Goal: Obtain resource: Download file/media

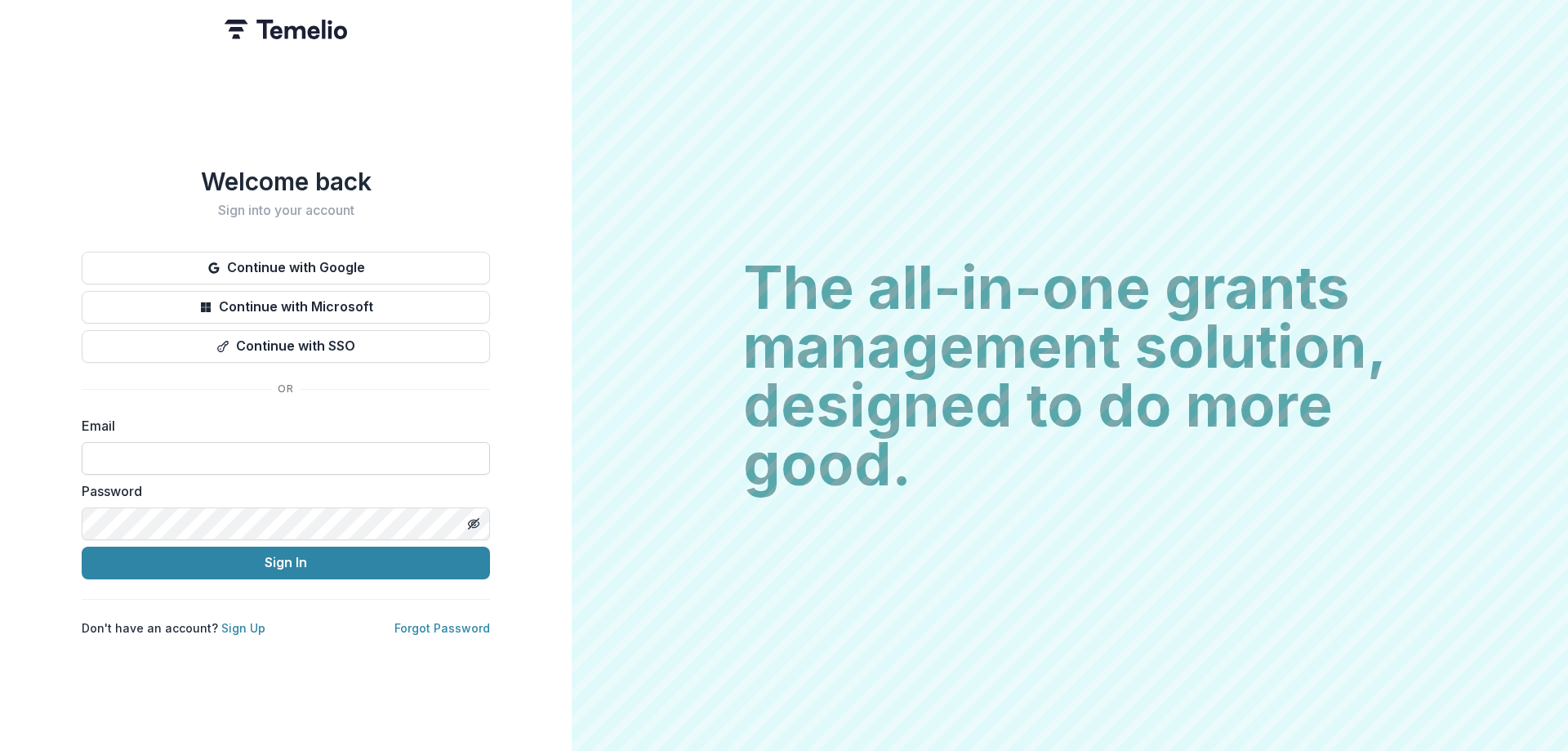
click at [104, 454] on input at bounding box center [286, 458] width 409 height 32
type input "**********"
click at [82, 547] on button "Sign In" at bounding box center [286, 563] width 409 height 32
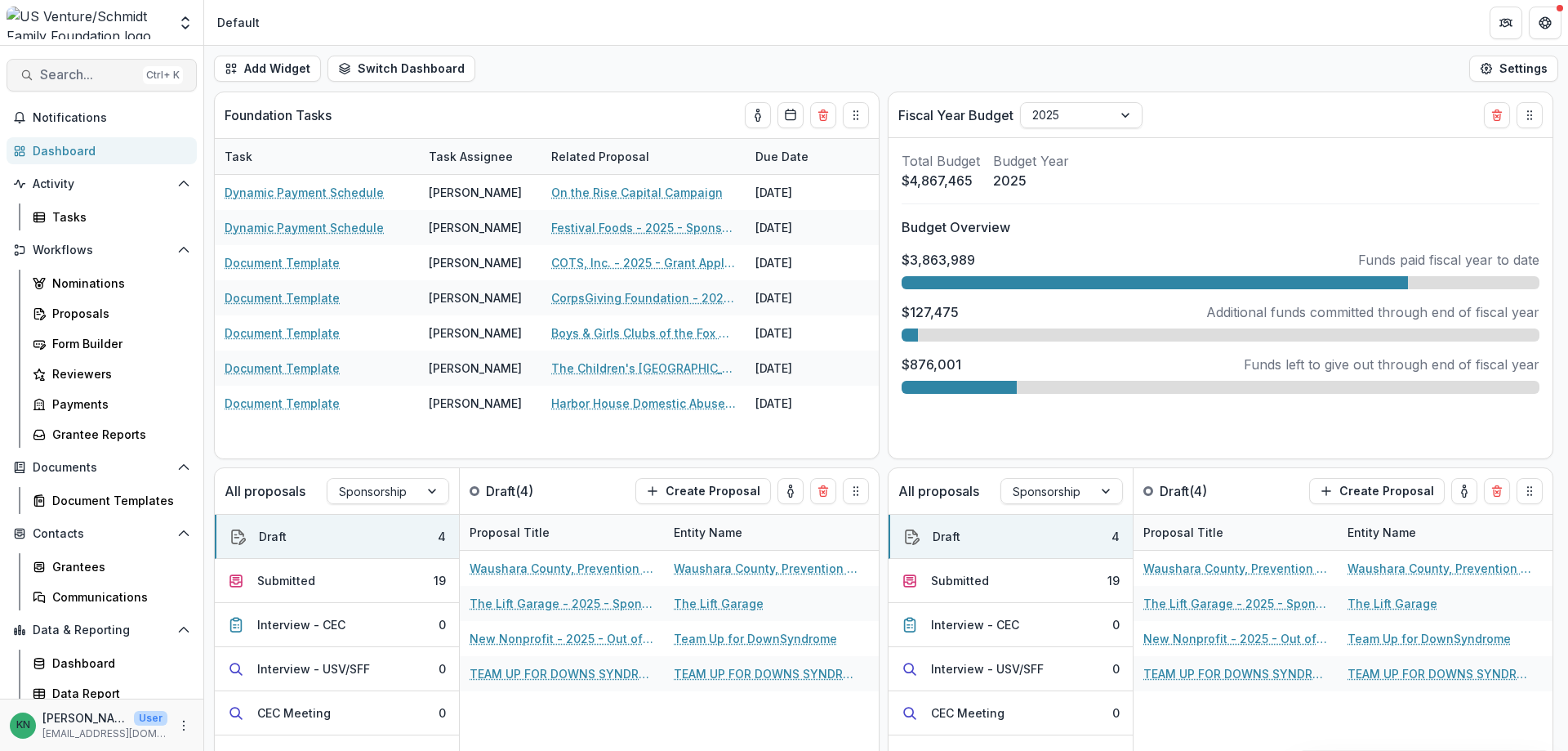
click at [100, 69] on span "Search..." at bounding box center [89, 74] width 97 height 15
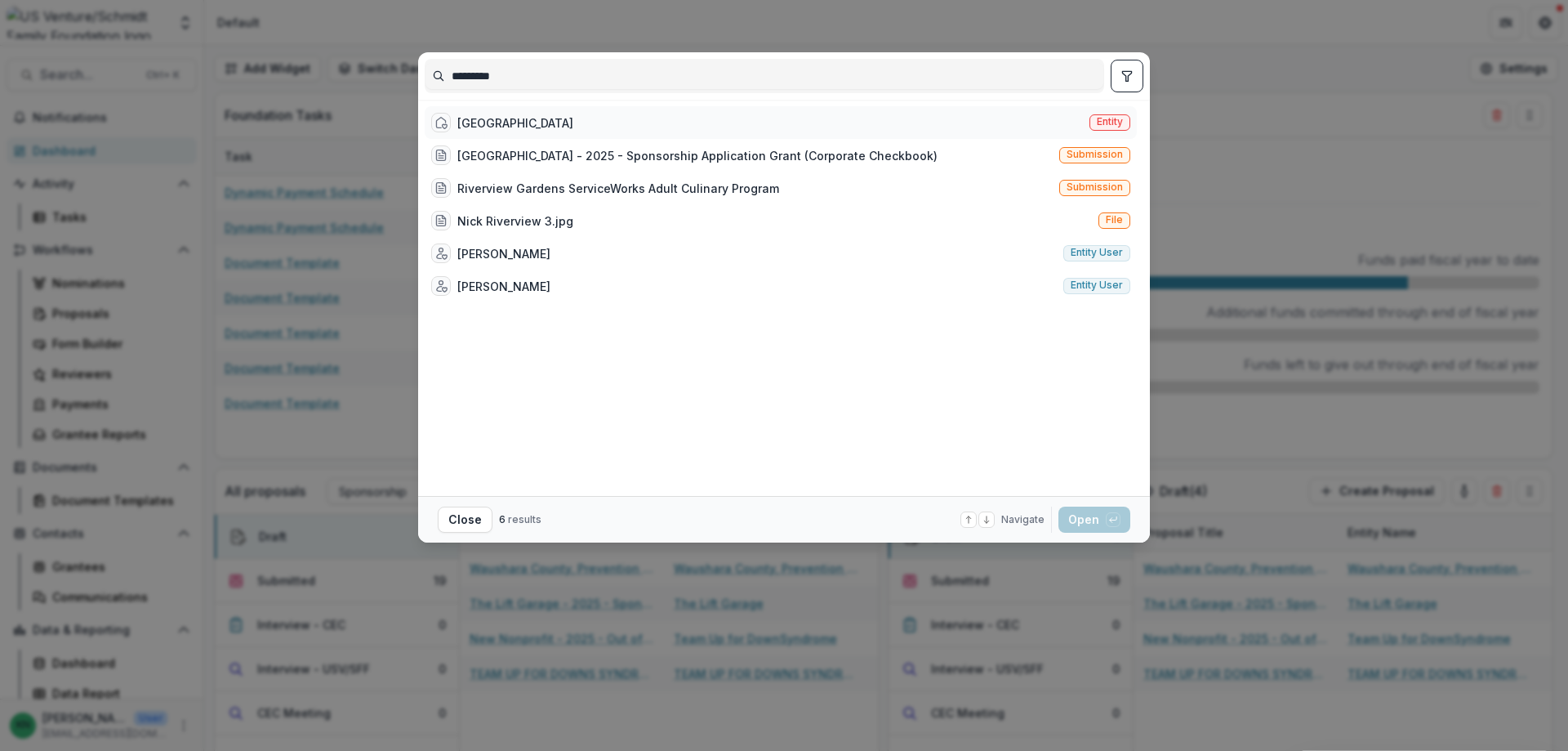
type input "*********"
click at [1103, 126] on span "Entity" at bounding box center [1109, 121] width 26 height 12
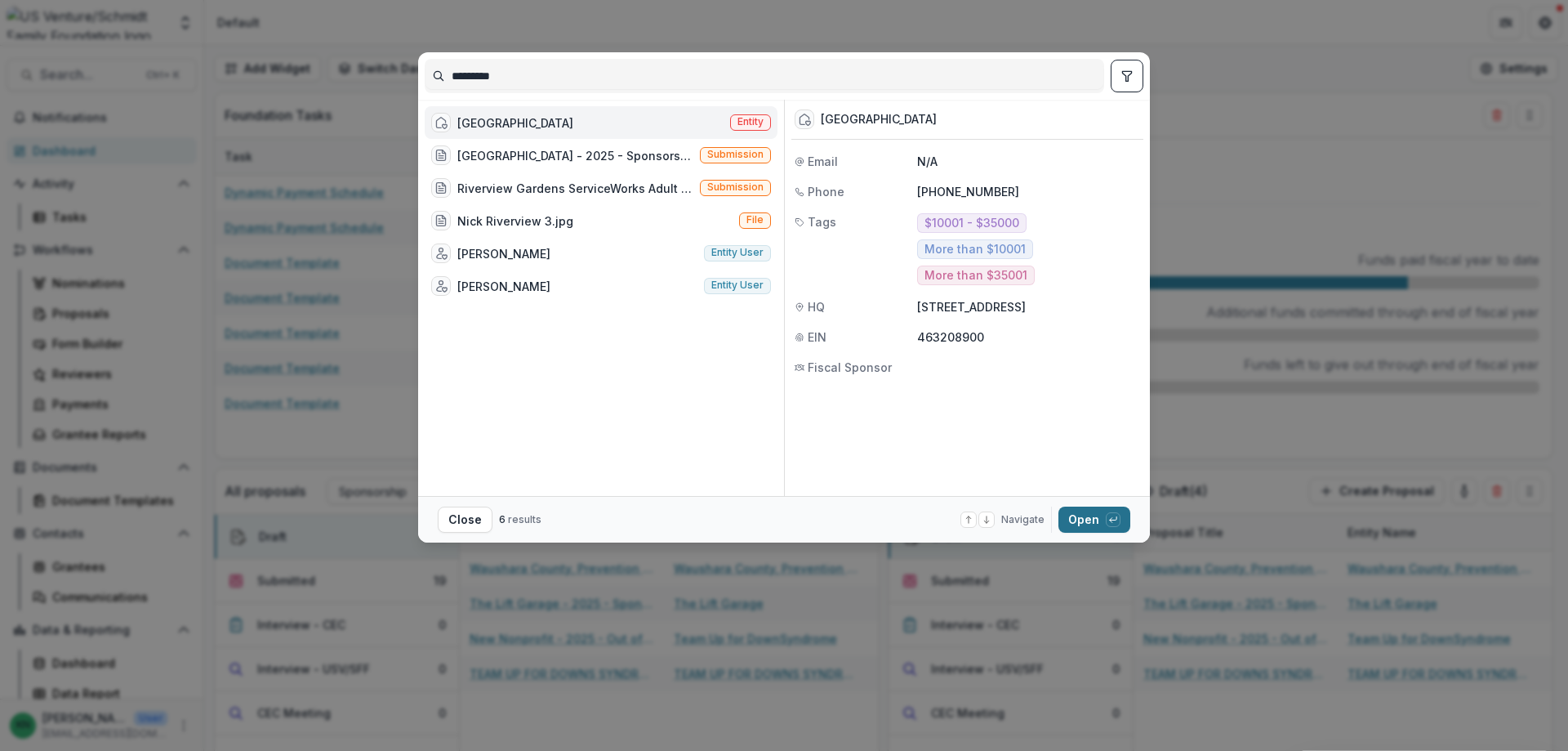
click at [1073, 516] on button "Open with enter key" at bounding box center [1094, 519] width 72 height 26
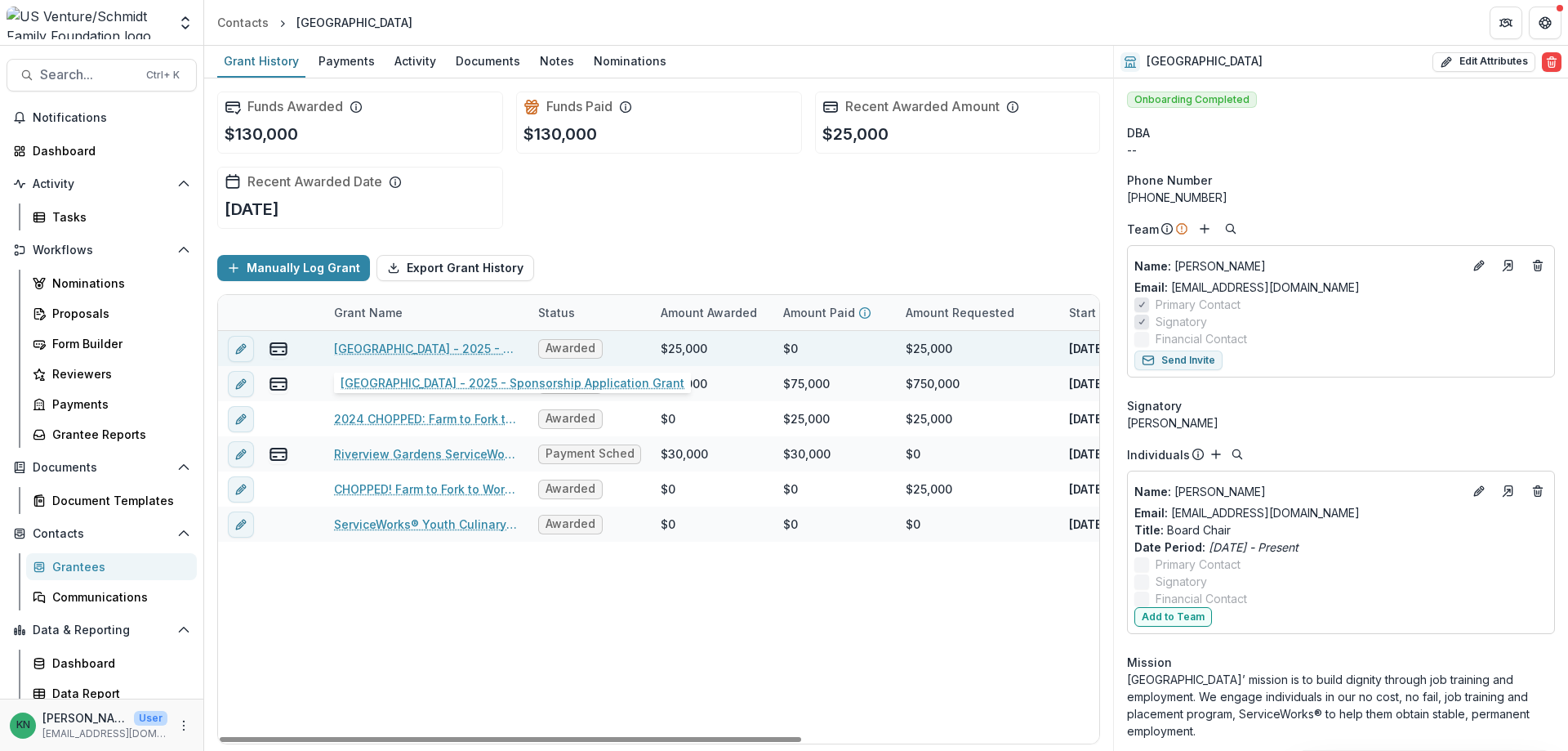
click at [436, 346] on link "Riverview Gardens - 2025 - Sponsorship Application Grant" at bounding box center [426, 348] width 185 height 17
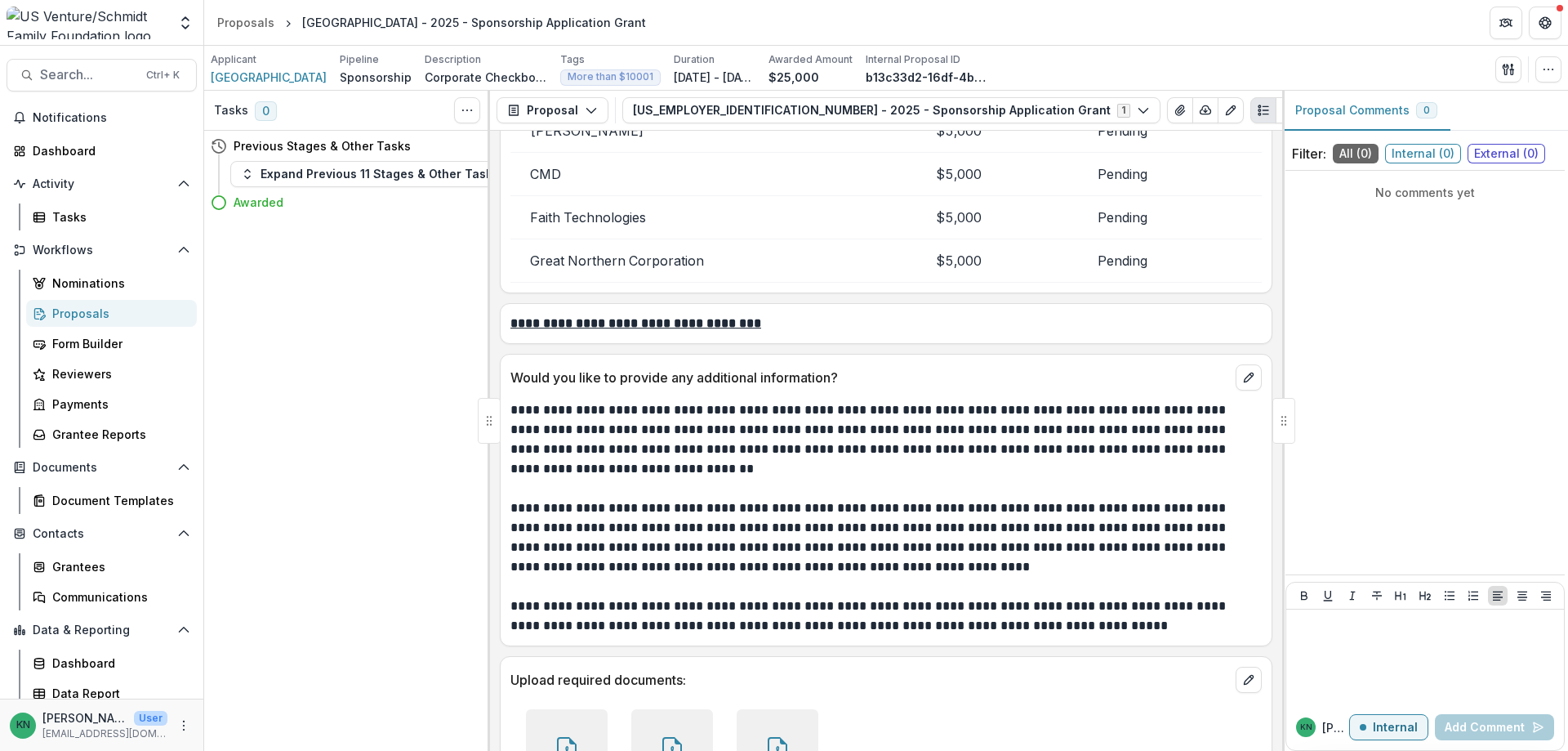
scroll to position [4945, 0]
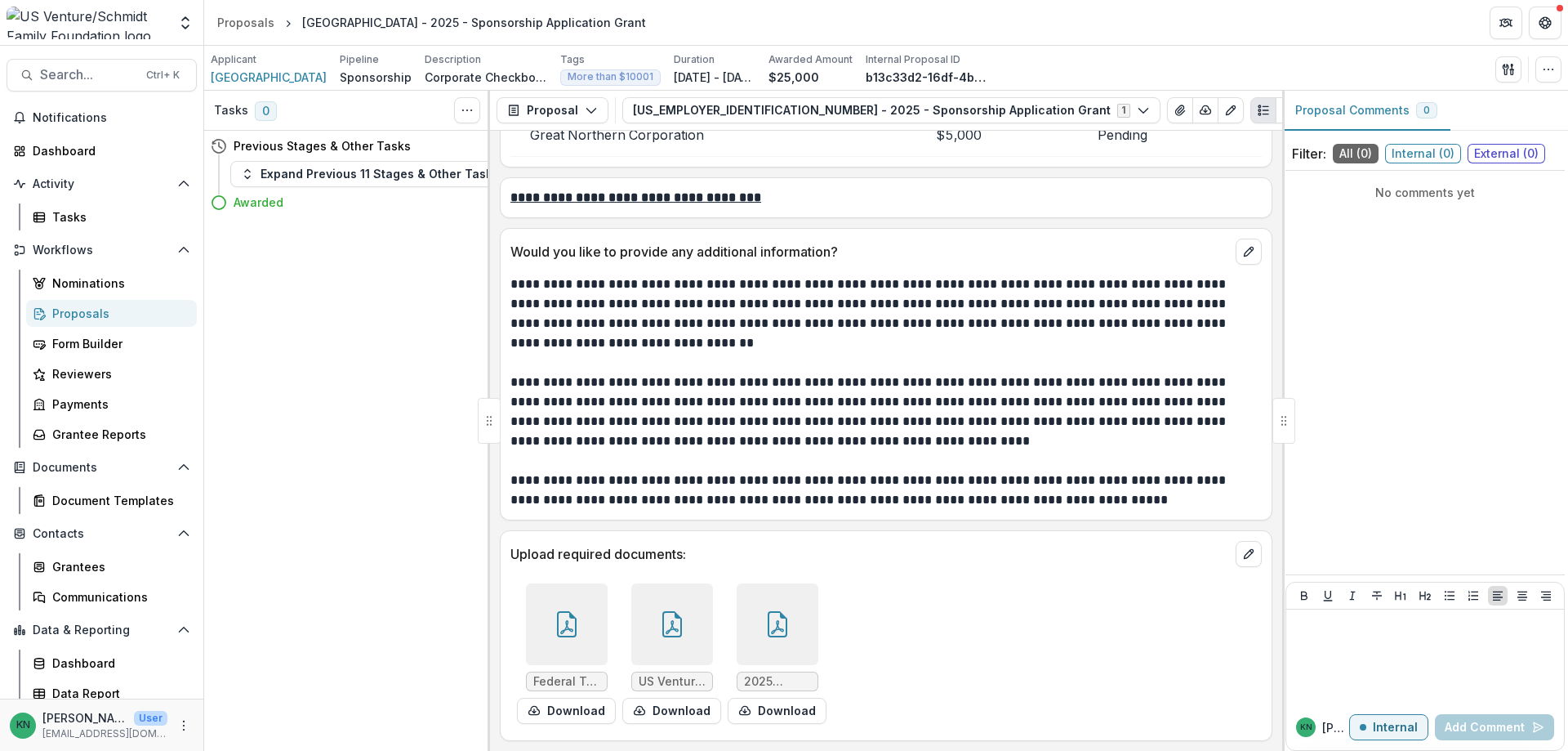
click at [557, 680] on span "Federal Tax Exempt Letter.pdf" at bounding box center [566, 681] width 67 height 13
click at [554, 710] on button "Download" at bounding box center [566, 710] width 99 height 26
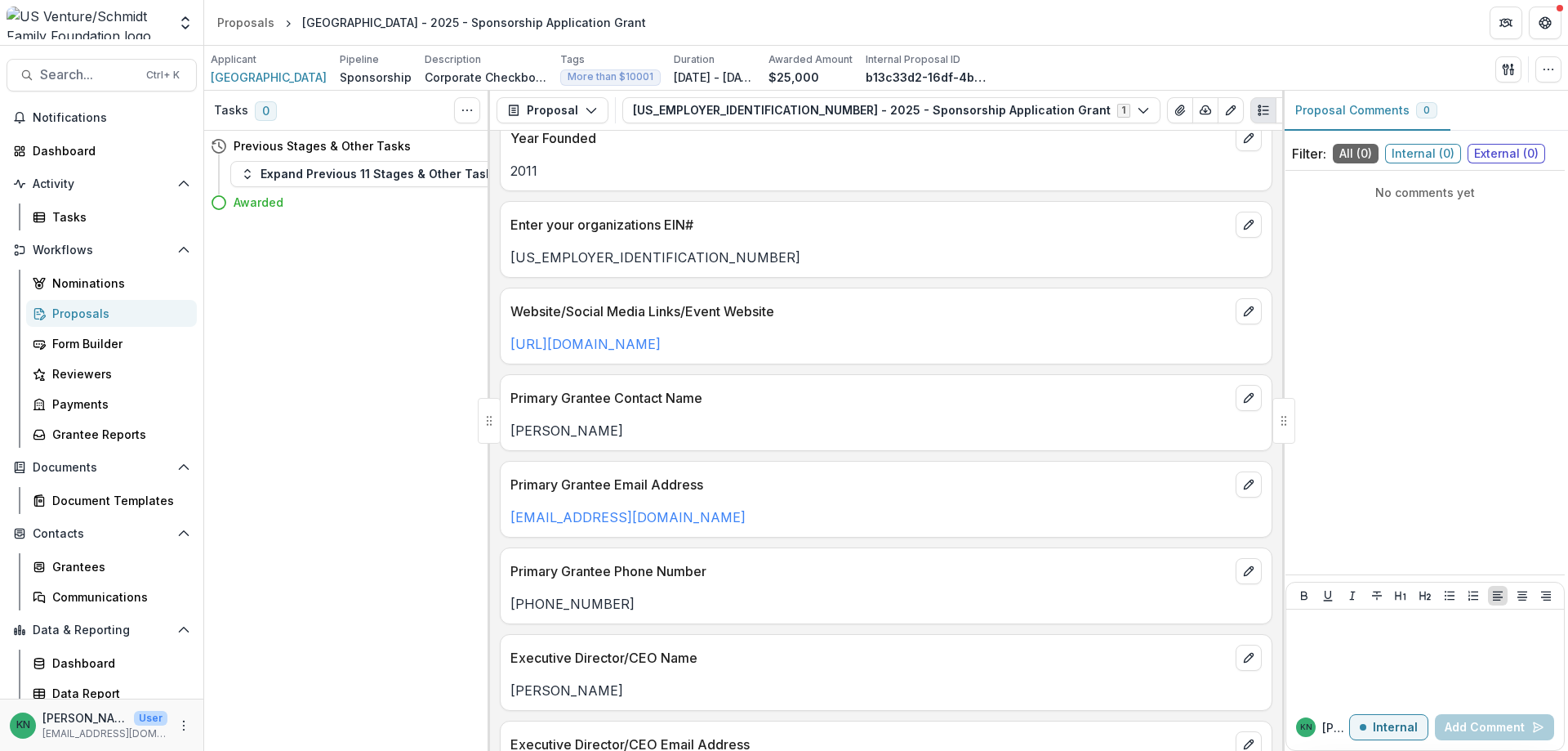
scroll to position [0, 0]
